Goal: Information Seeking & Learning: Learn about a topic

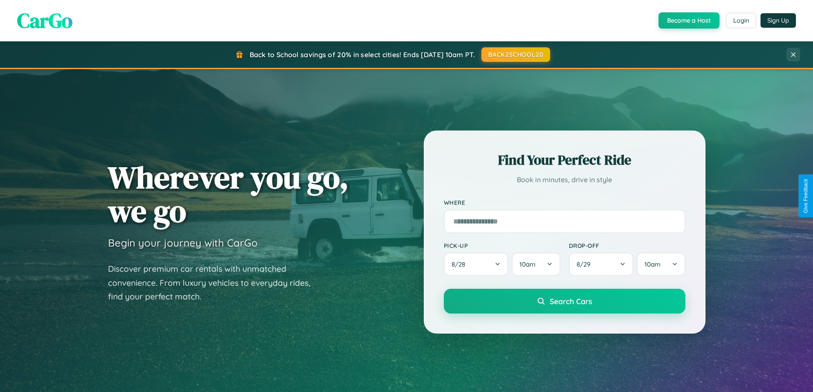
scroll to position [1642, 0]
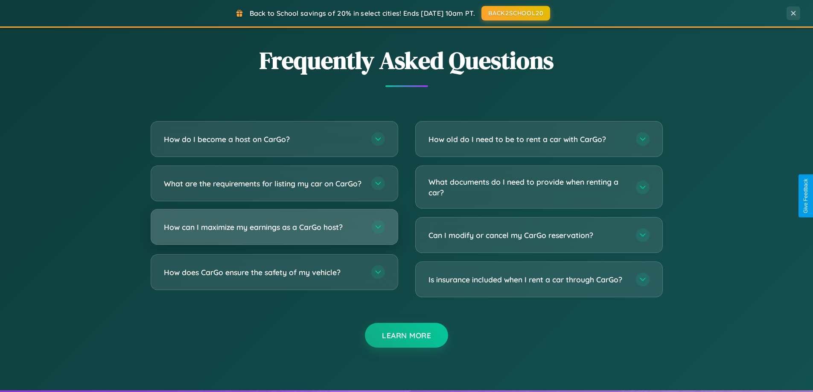
click at [274, 233] on h3 "How can I maximize my earnings as a CarGo host?" at bounding box center [263, 227] width 199 height 11
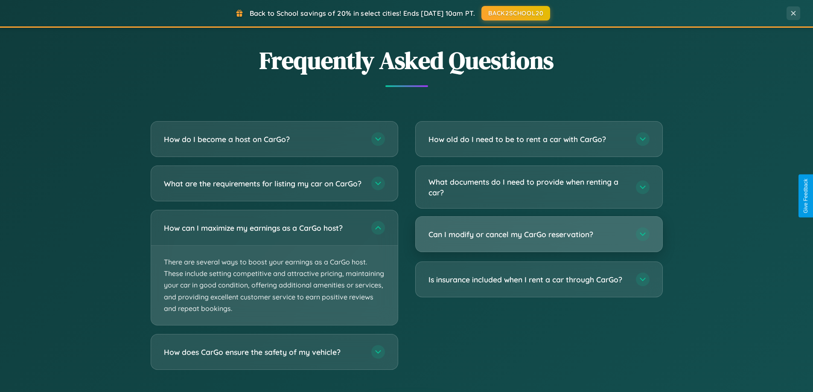
click at [539, 235] on h3 "Can I modify or cancel my CarGo reservation?" at bounding box center [527, 234] width 199 height 11
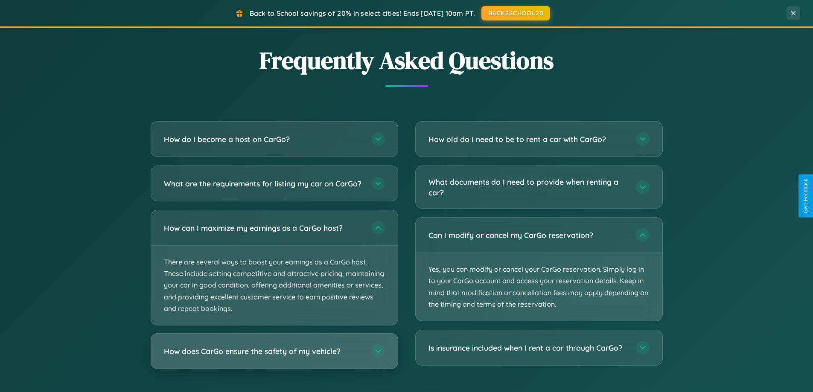
click at [274, 357] on h3 "How does CarGo ensure the safety of my vehicle?" at bounding box center [263, 351] width 199 height 11
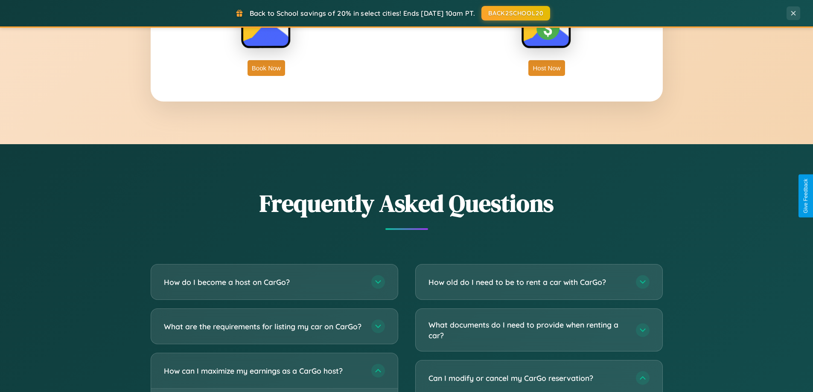
scroll to position [1371, 0]
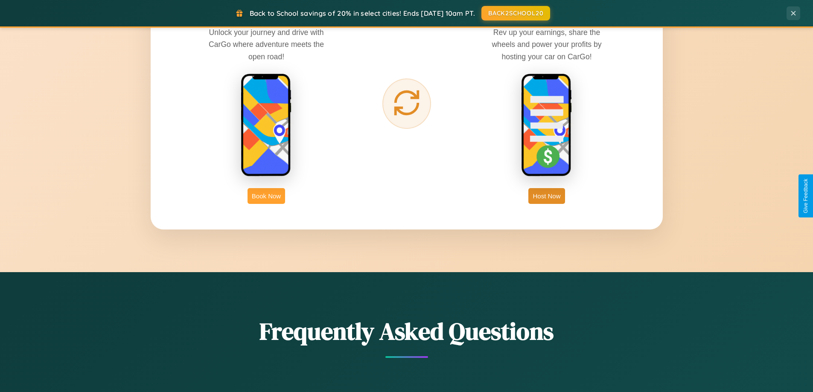
click at [266, 196] on button "Book Now" at bounding box center [267, 196] width 38 height 16
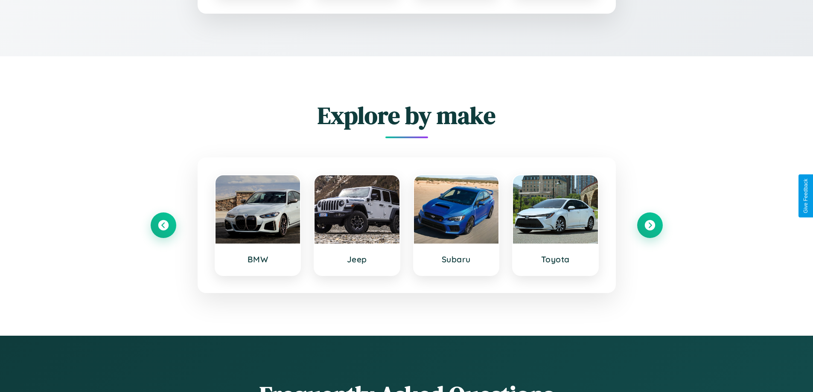
scroll to position [711, 0]
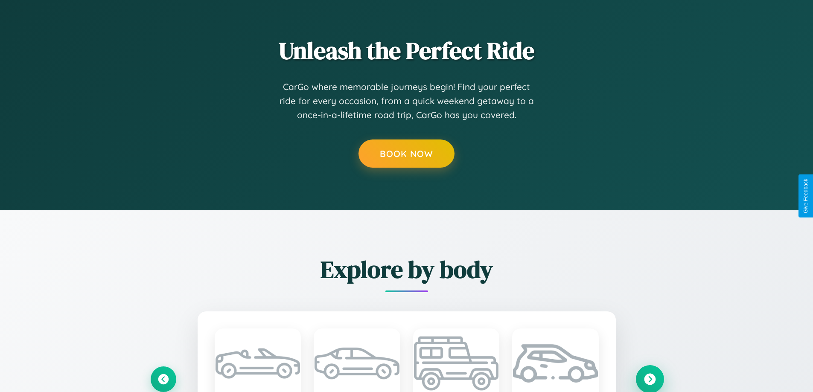
click at [650, 379] on icon at bounding box center [650, 379] width 12 height 12
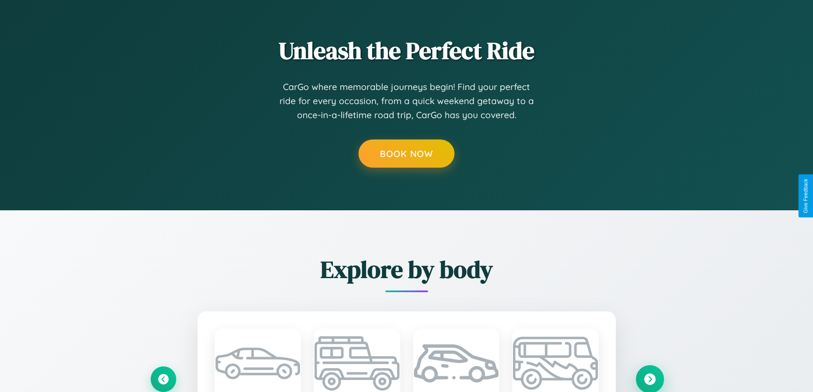
click at [650, 379] on icon at bounding box center [650, 379] width 12 height 12
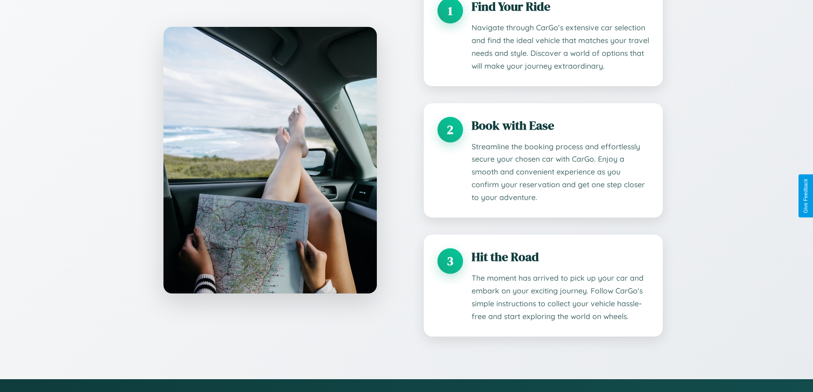
scroll to position [710, 0]
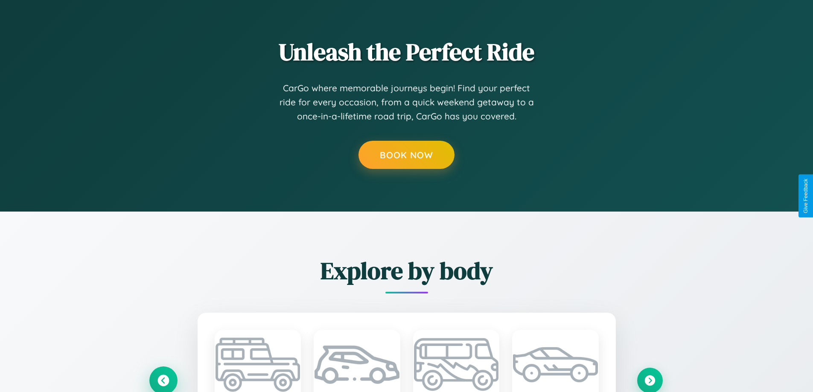
click at [163, 380] on icon at bounding box center [163, 380] width 14 height 14
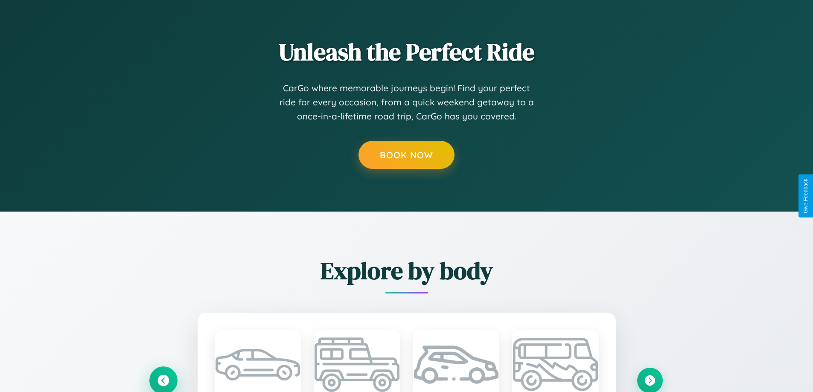
click at [163, 379] on icon at bounding box center [163, 380] width 14 height 14
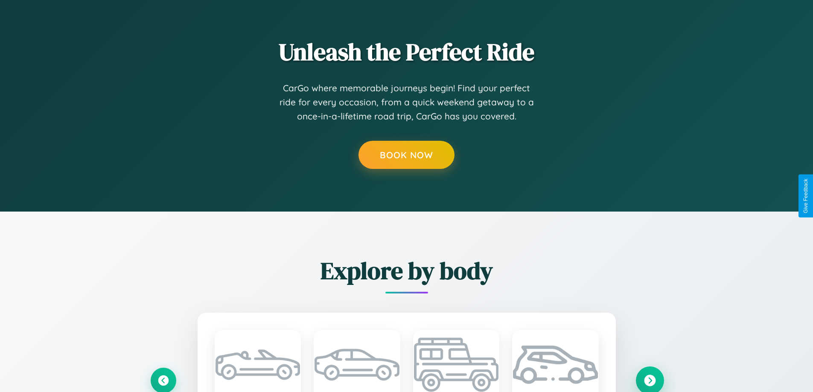
click at [650, 379] on icon at bounding box center [650, 381] width 12 height 12
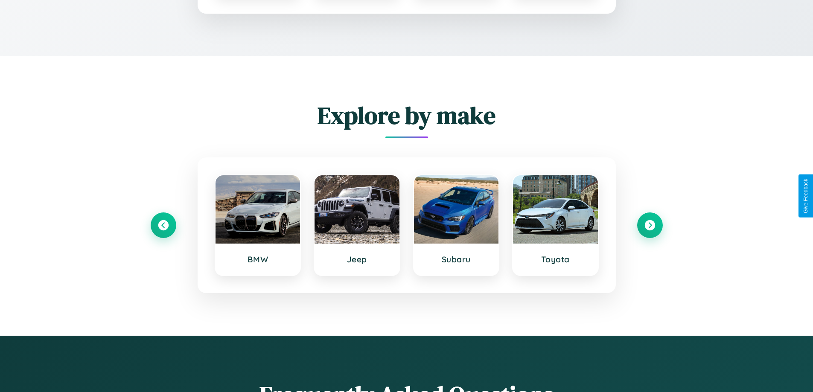
scroll to position [0, 0]
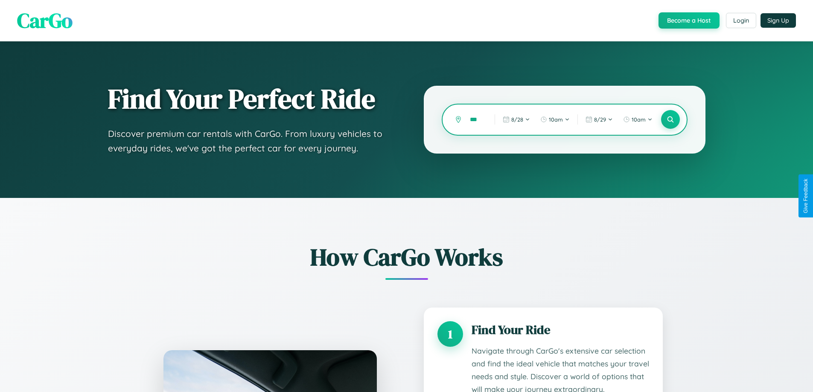
type input "****"
